Goal: Book appointment/travel/reservation

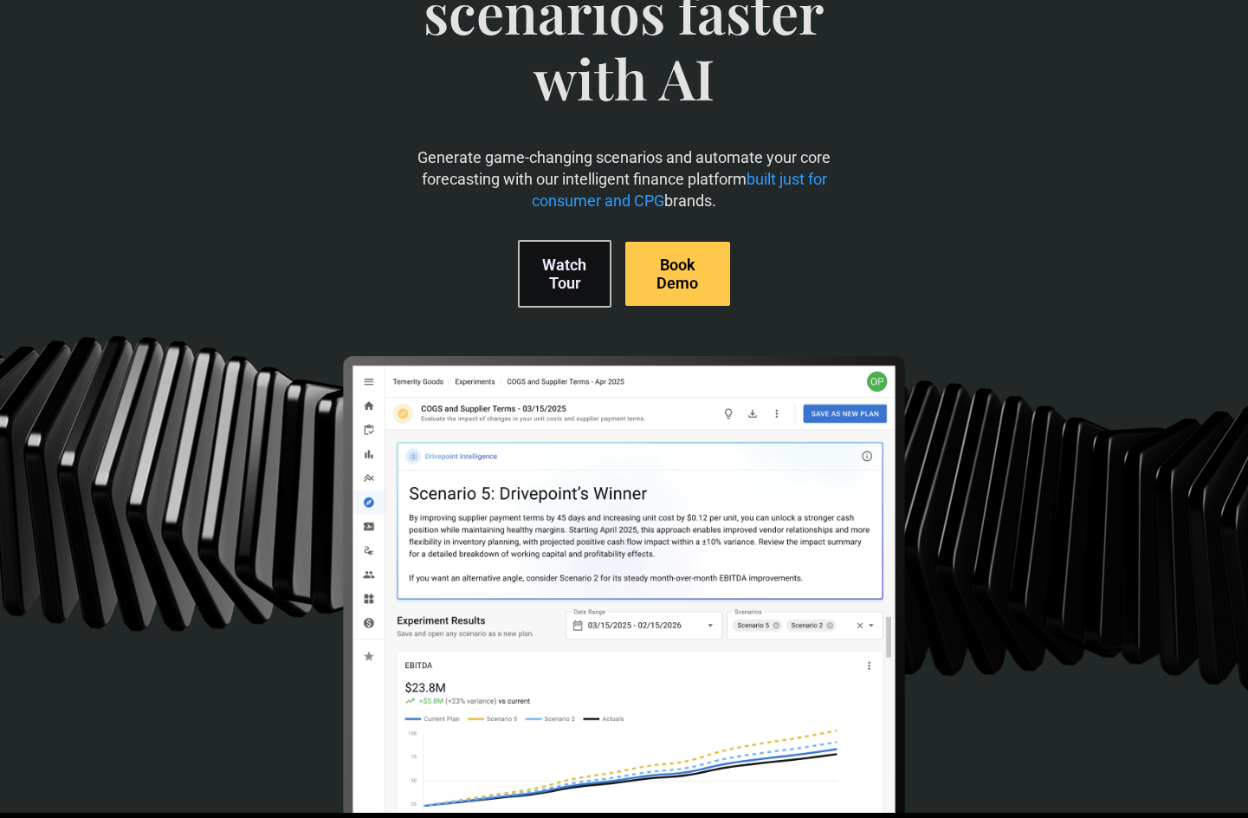
scroll to position [325, 0]
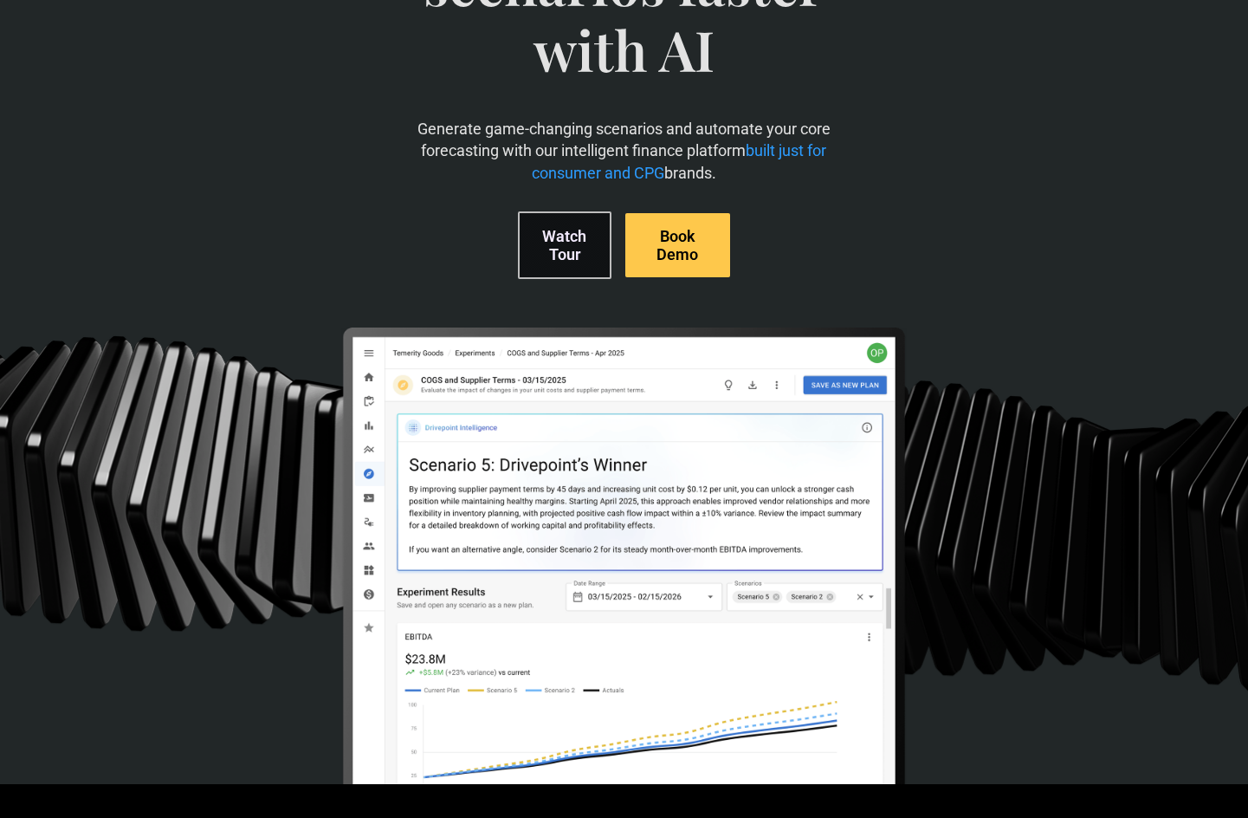
click at [561, 232] on link "Watch Tour" at bounding box center [565, 245] width 94 height 68
